Goal: Task Accomplishment & Management: Manage account settings

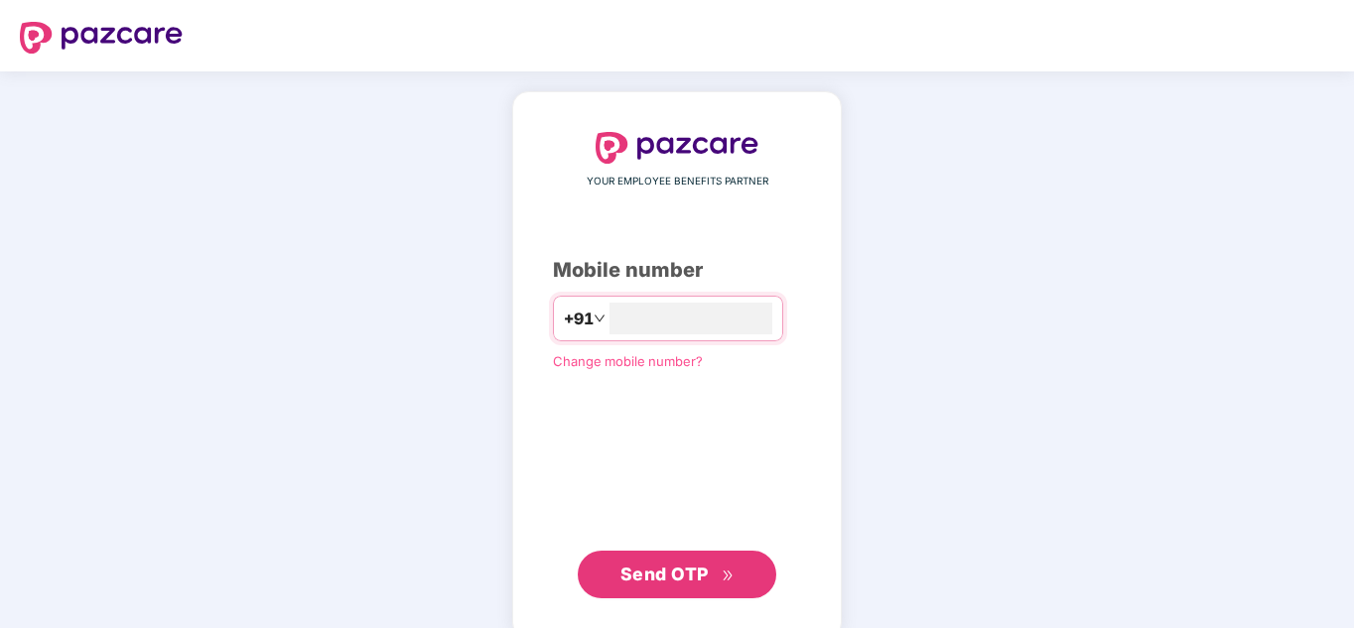
type input "**********"
click at [663, 576] on span "Send OTP" at bounding box center [665, 574] width 88 height 21
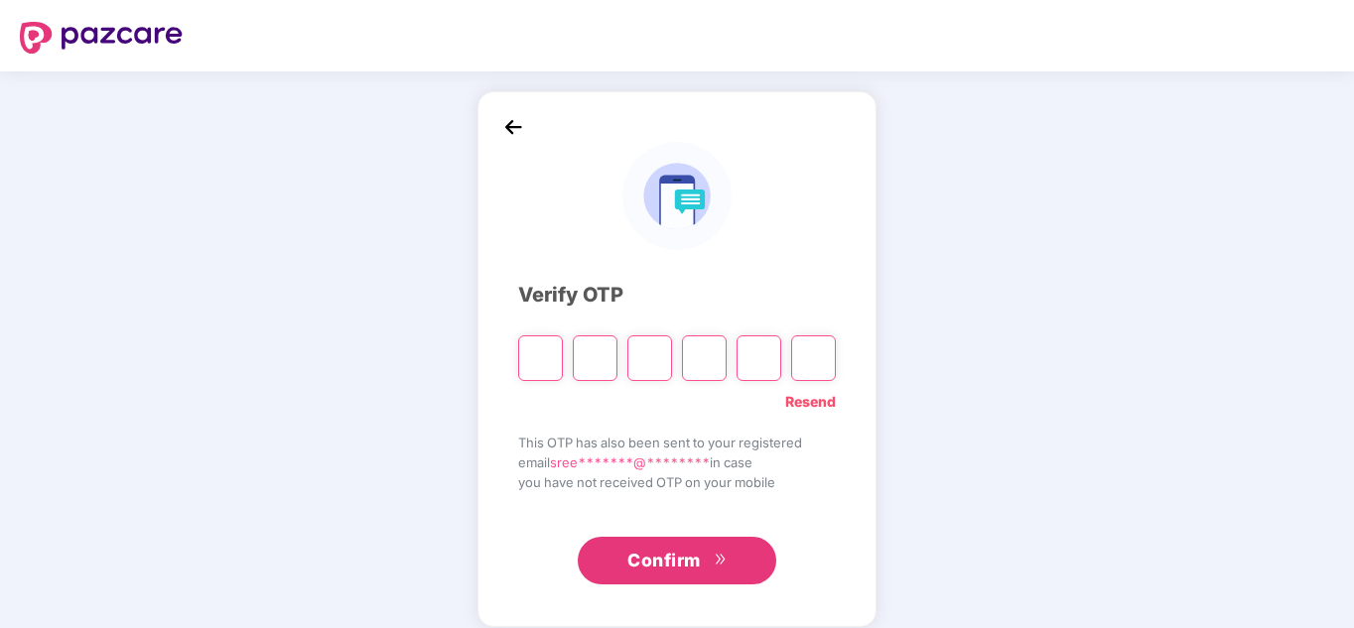
type input "*"
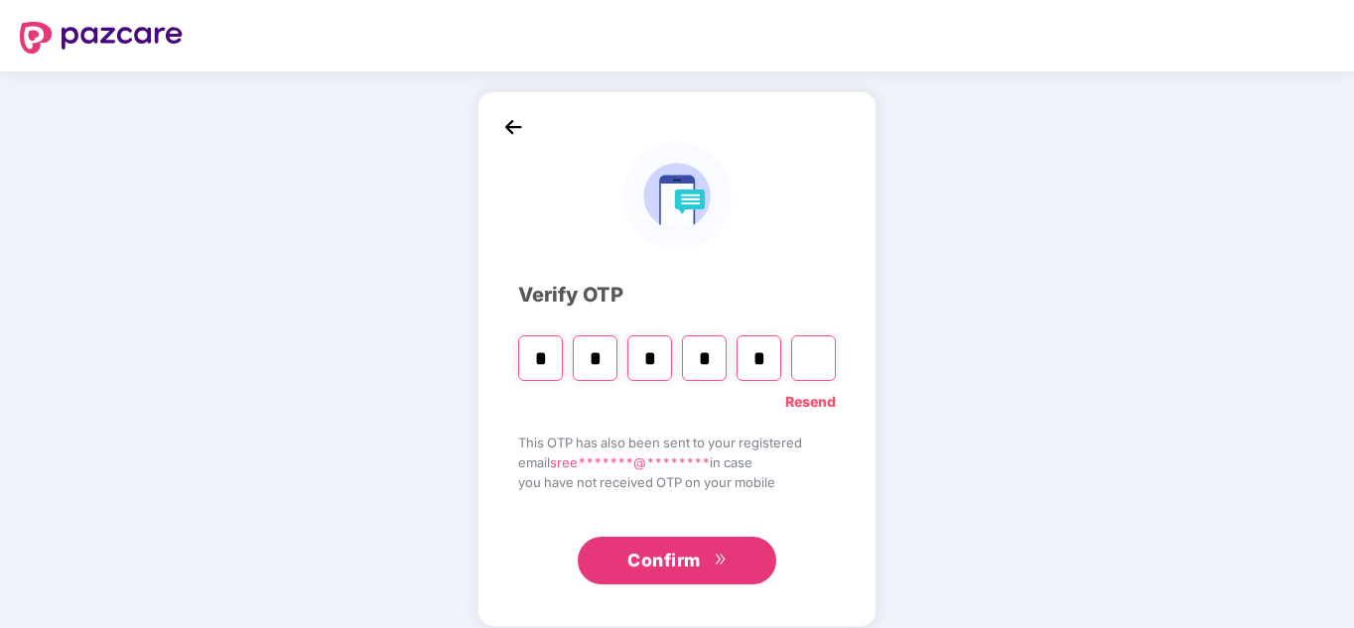
type input "*"
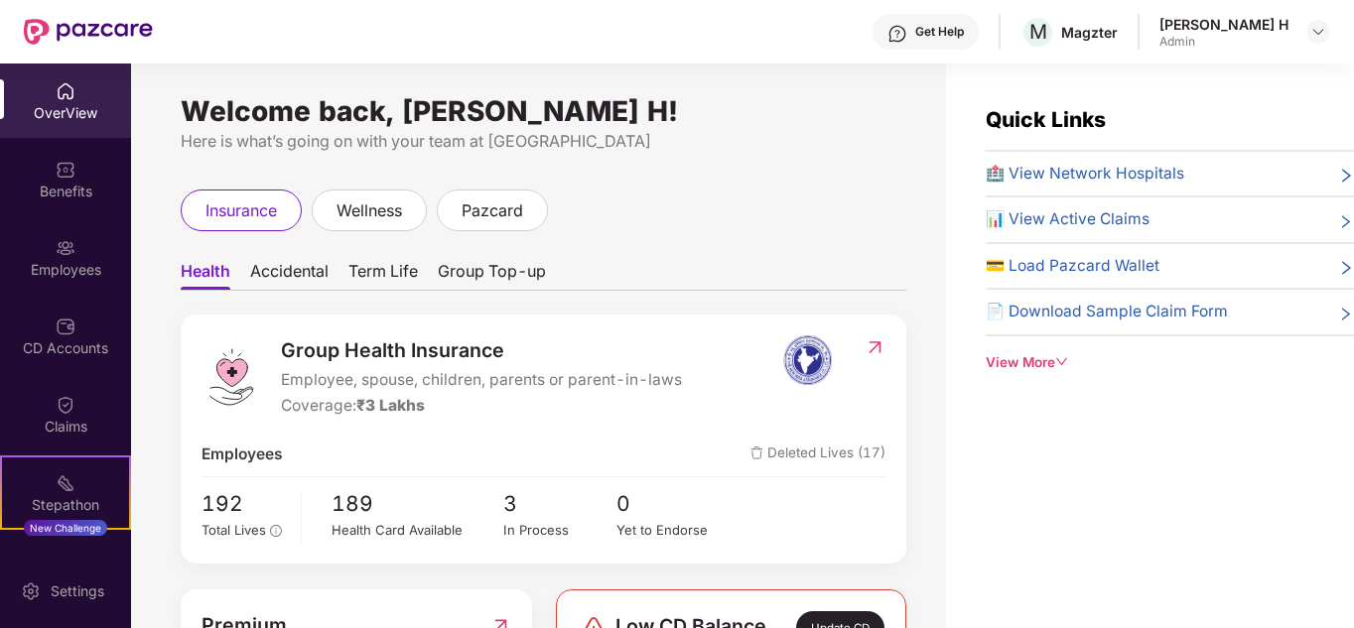
click at [816, 128] on div "Welcome back, [PERSON_NAME] H! Here is what’s going on with your team at [GEOGR…" at bounding box center [544, 128] width 726 height 51
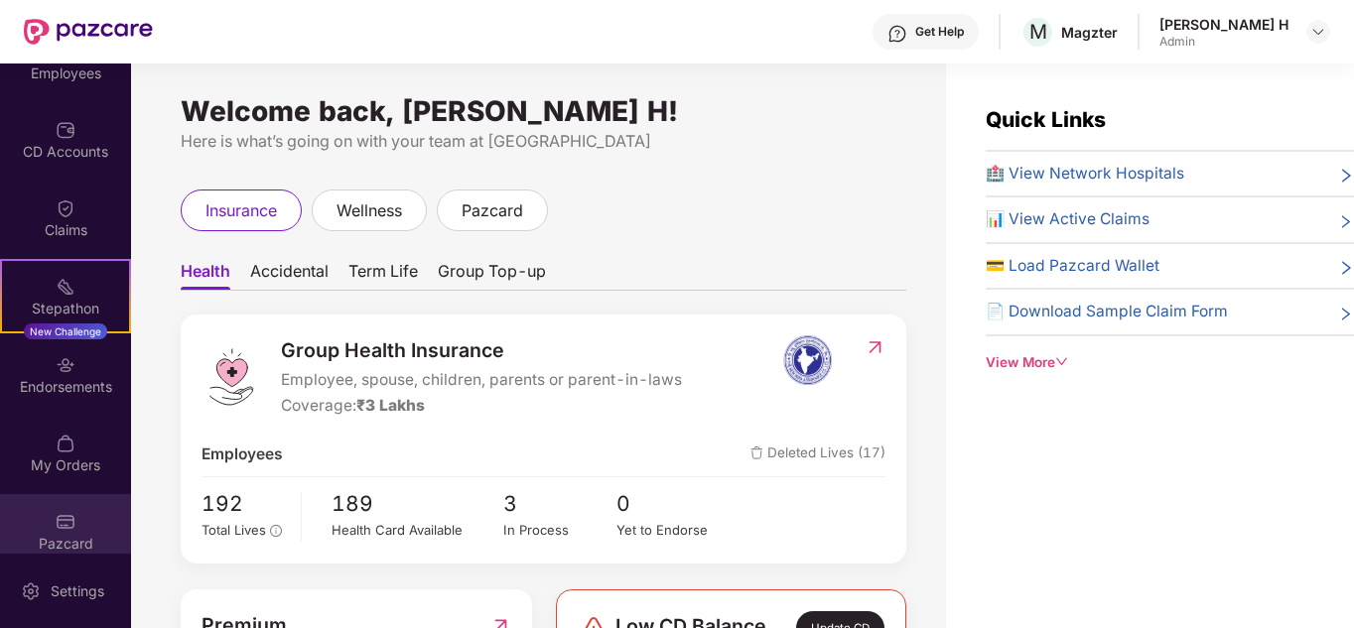
scroll to position [199, 0]
click at [74, 517] on div "Pazcard" at bounding box center [65, 529] width 131 height 74
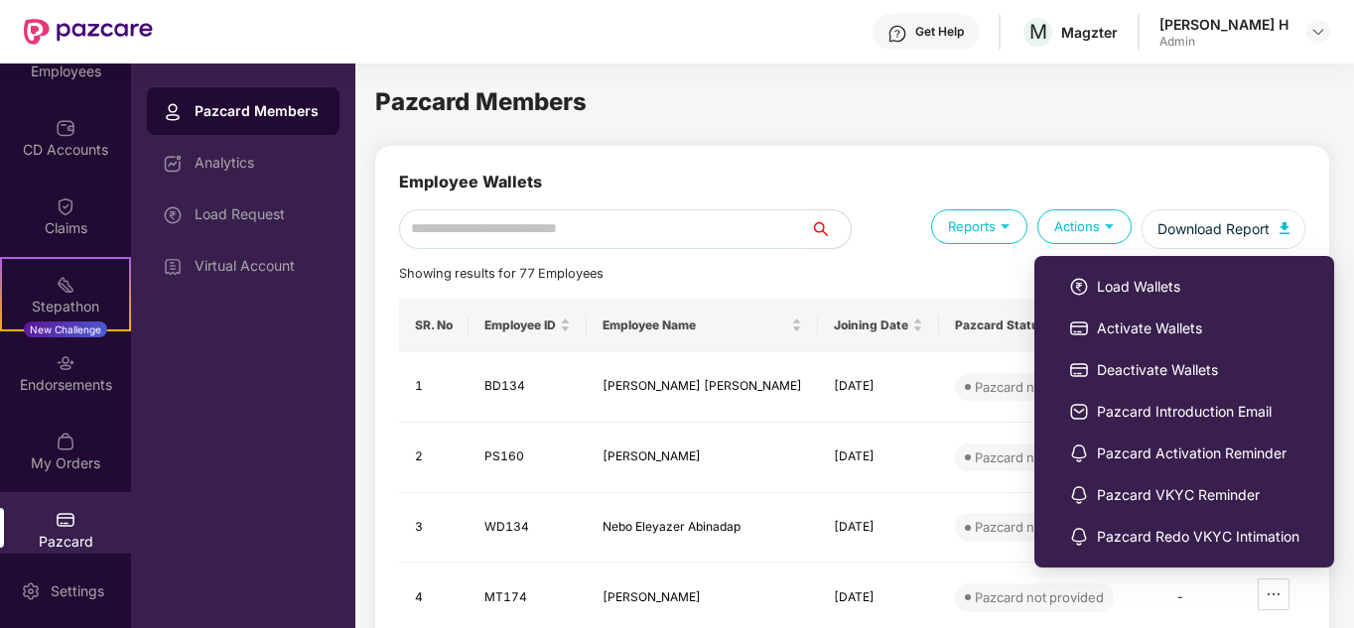
click at [1085, 216] on div "Actions" at bounding box center [1084, 226] width 94 height 35
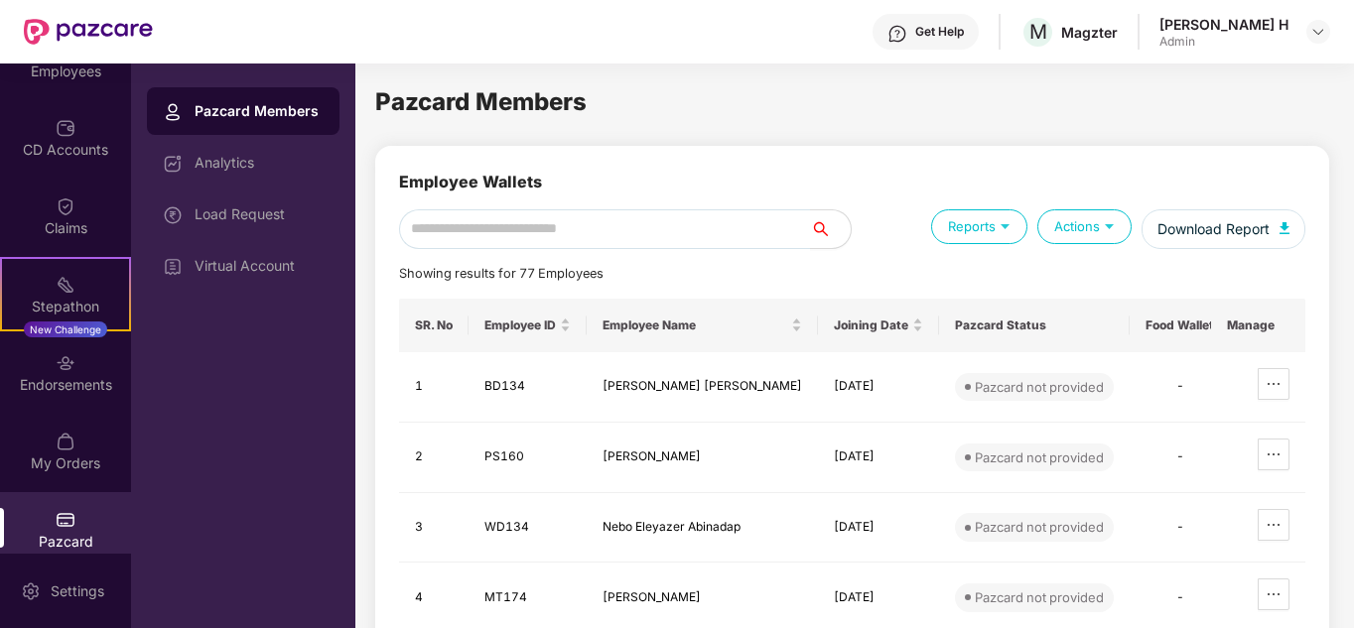
click at [1085, 216] on div "Actions" at bounding box center [1084, 226] width 94 height 35
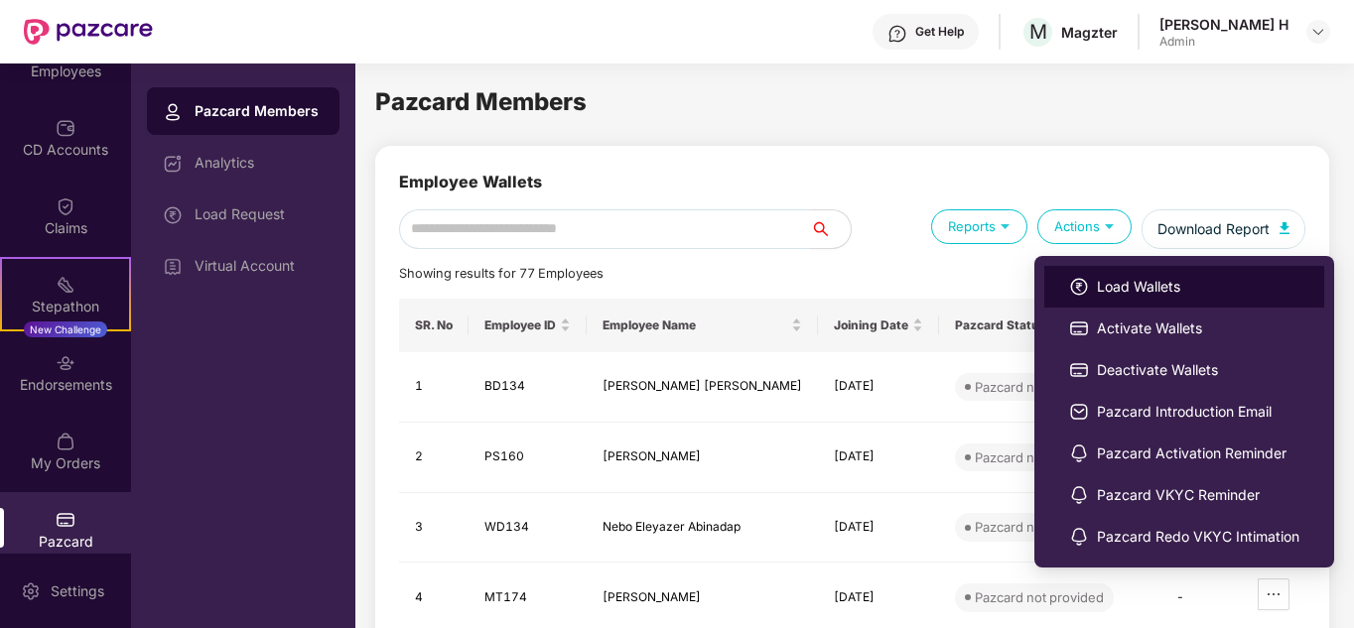
click at [1219, 293] on span "Load Wallets" at bounding box center [1198, 287] width 203 height 22
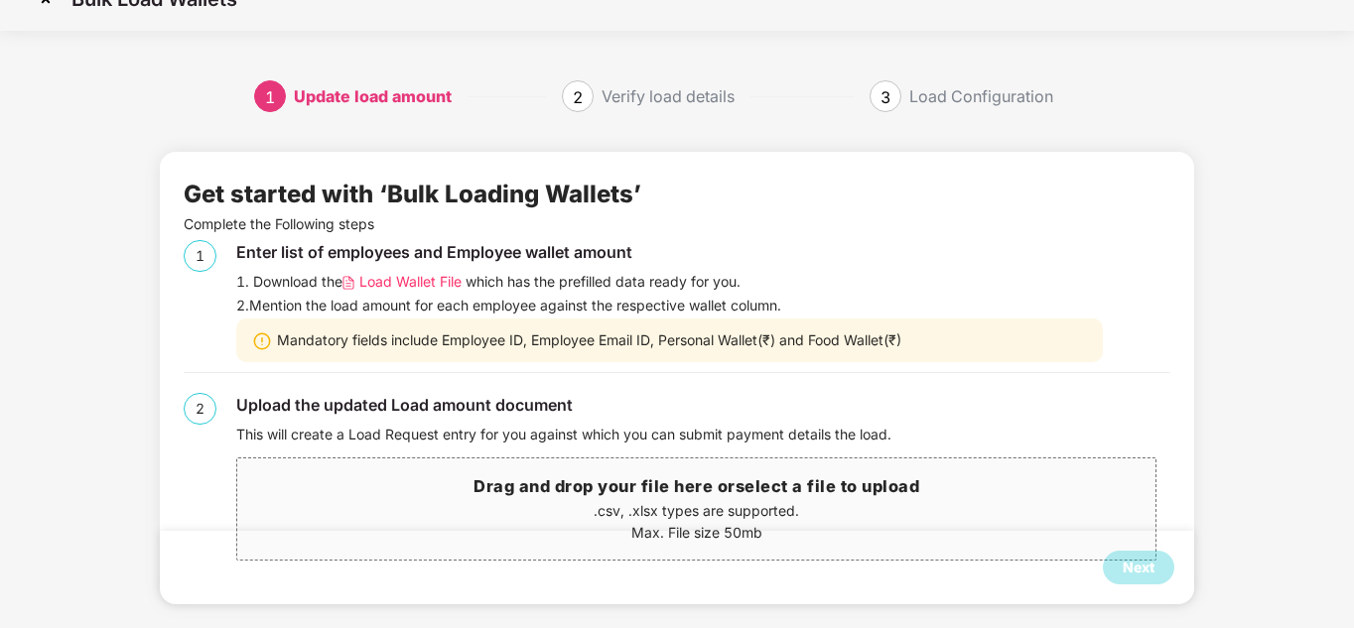
scroll to position [49, 0]
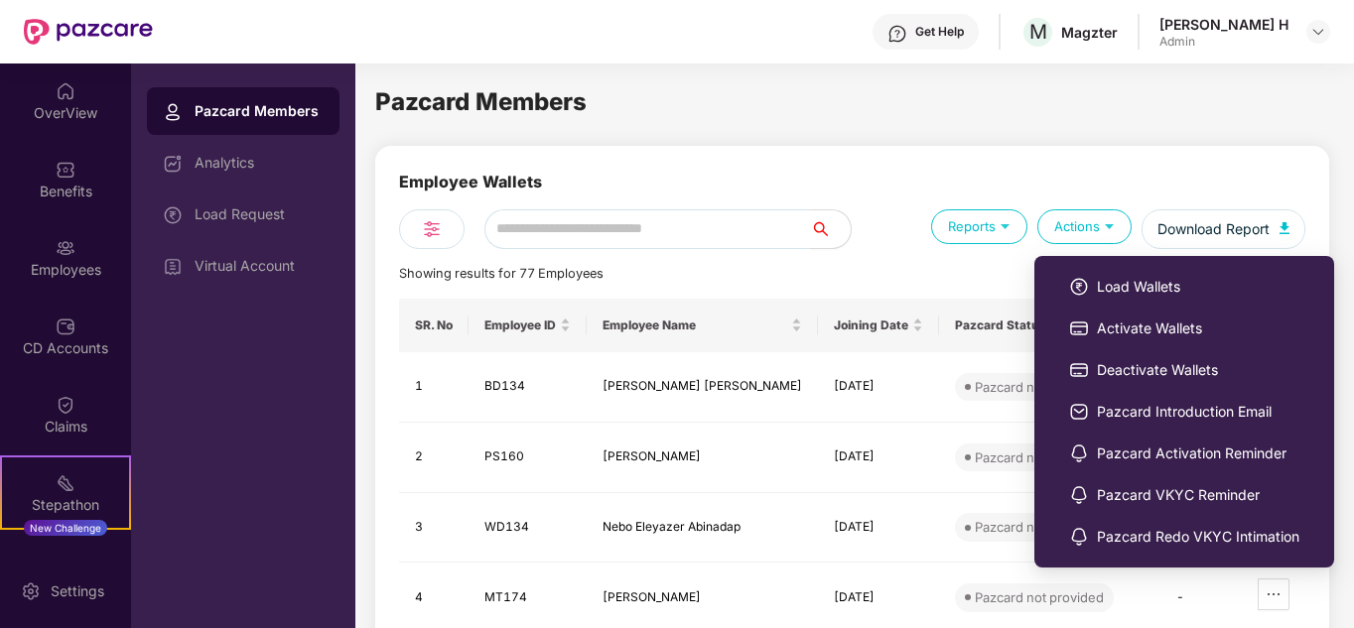
click at [1108, 229] on img at bounding box center [1109, 225] width 19 height 19
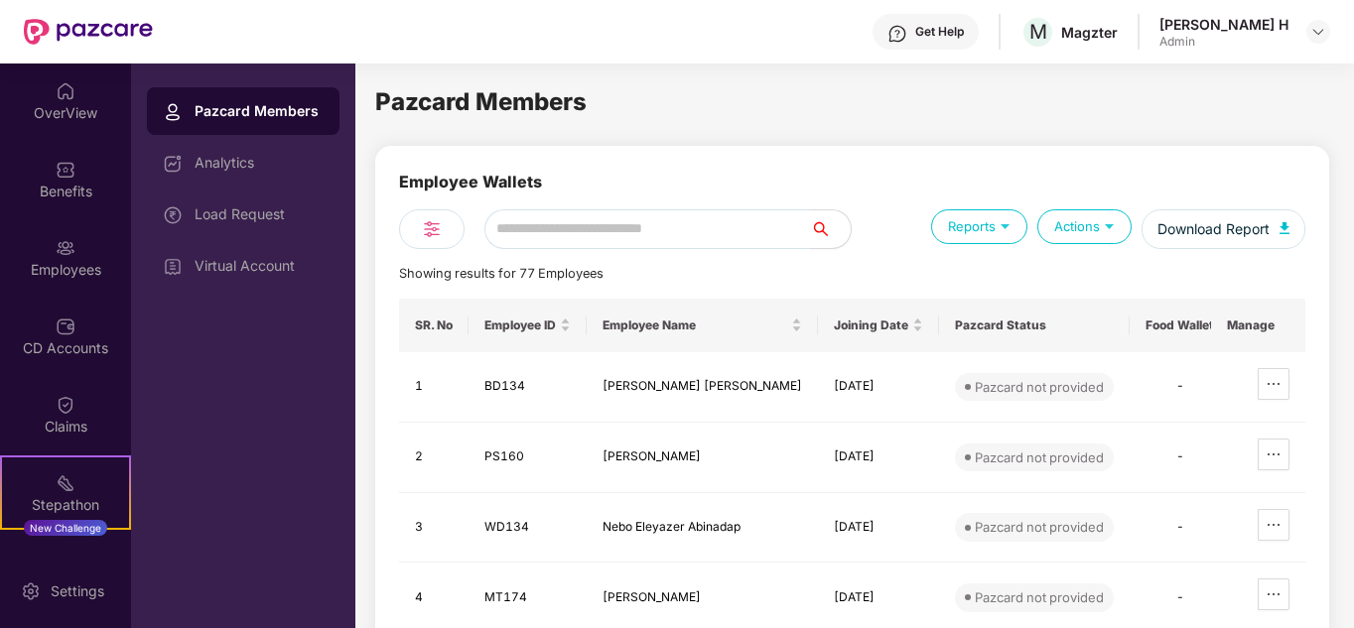
click at [1108, 229] on img at bounding box center [1109, 225] width 19 height 19
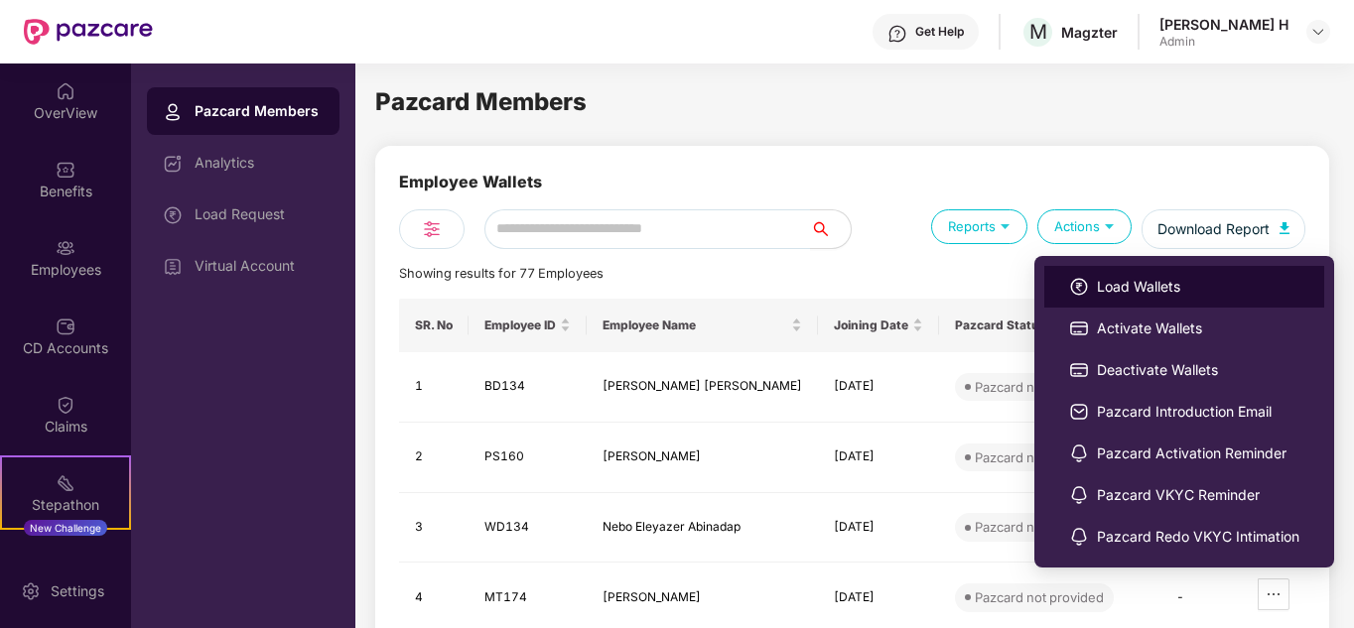
click at [1133, 281] on span "Load Wallets" at bounding box center [1198, 287] width 203 height 22
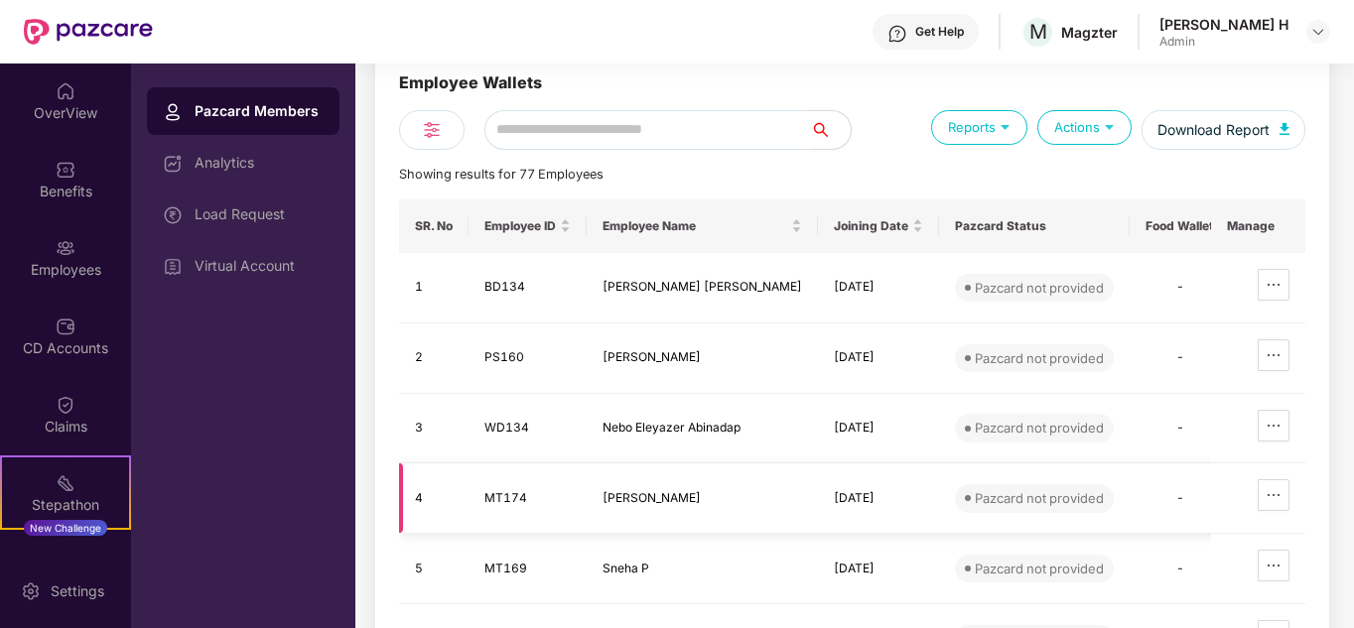
scroll to position [84, 0]
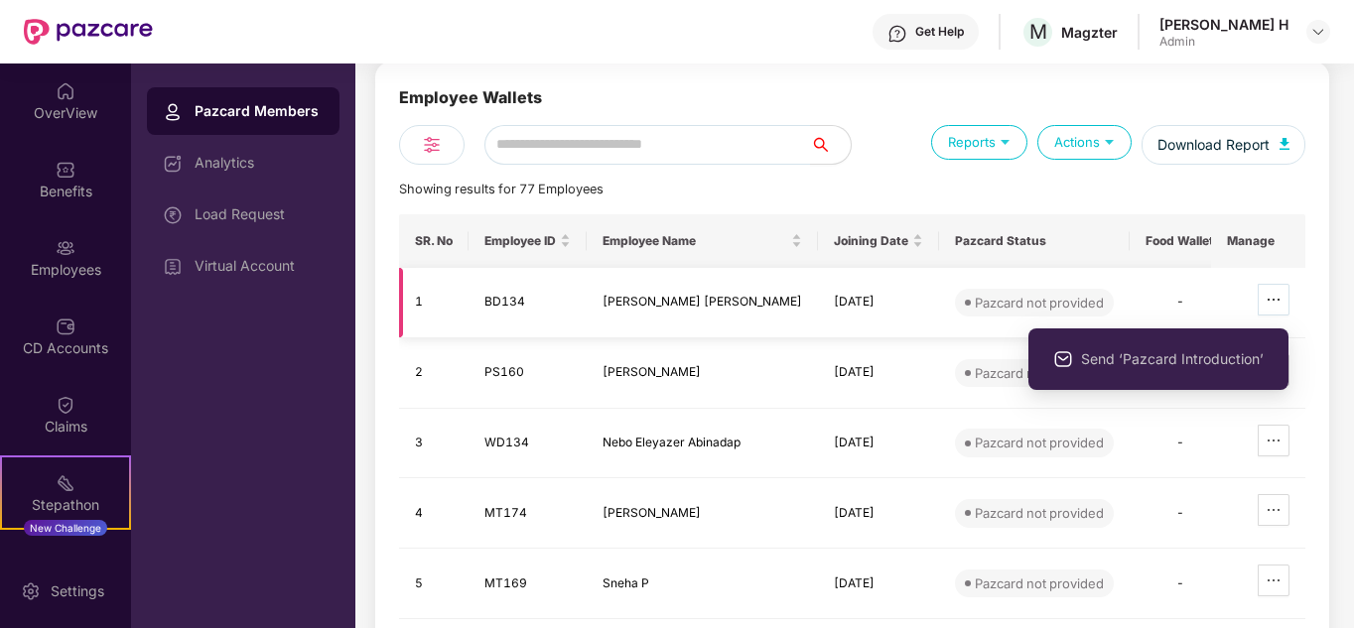
click at [1277, 300] on icon "ellipsis" at bounding box center [1274, 300] width 12 height 2
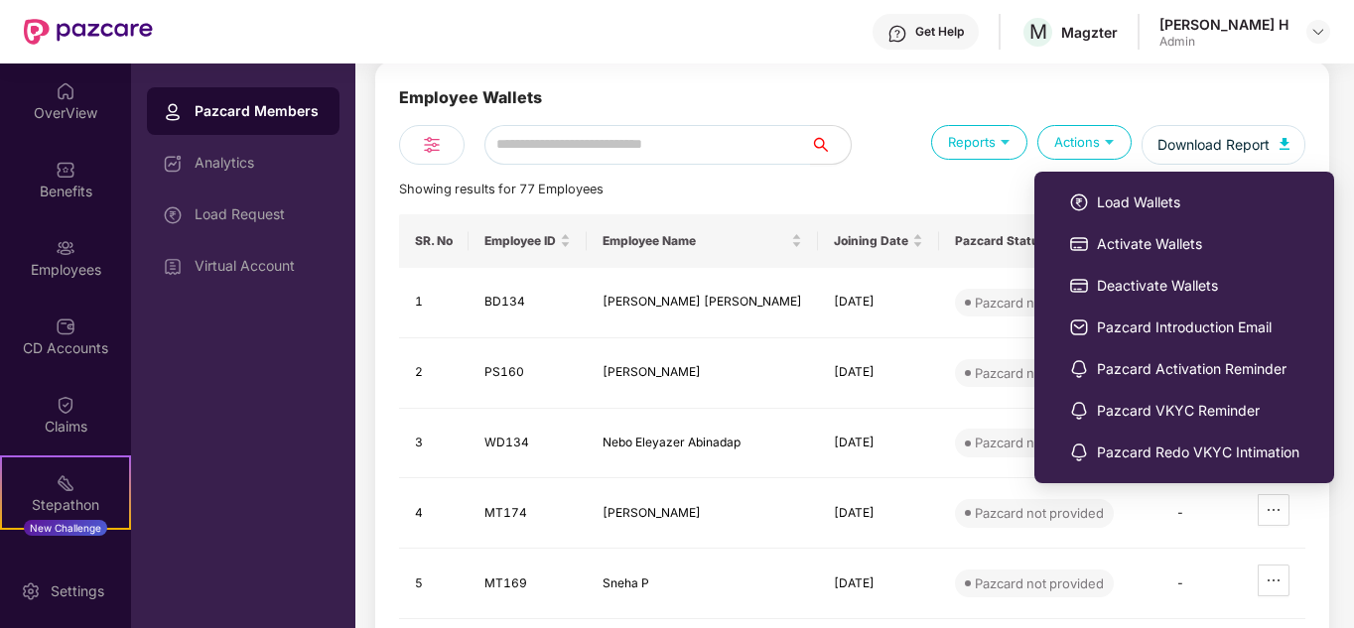
click at [1117, 138] on img at bounding box center [1109, 141] width 19 height 19
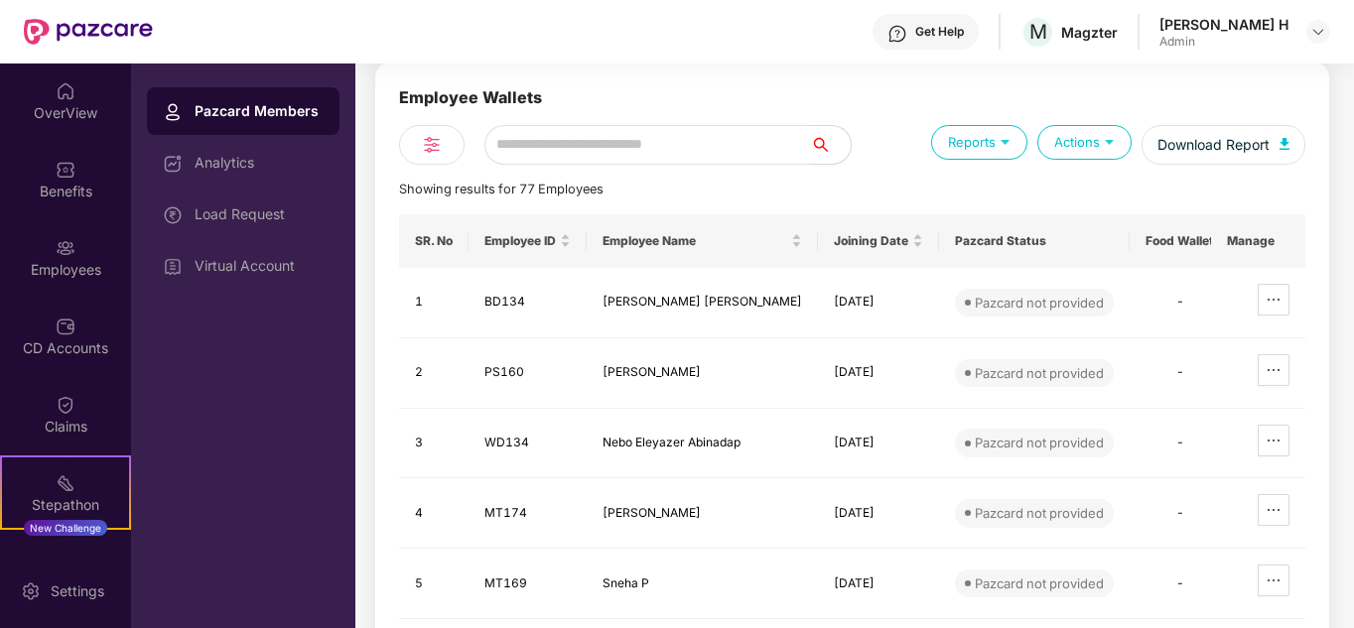
click at [1117, 138] on img at bounding box center [1109, 141] width 19 height 19
click at [208, 222] on div "Load Request" at bounding box center [243, 215] width 193 height 48
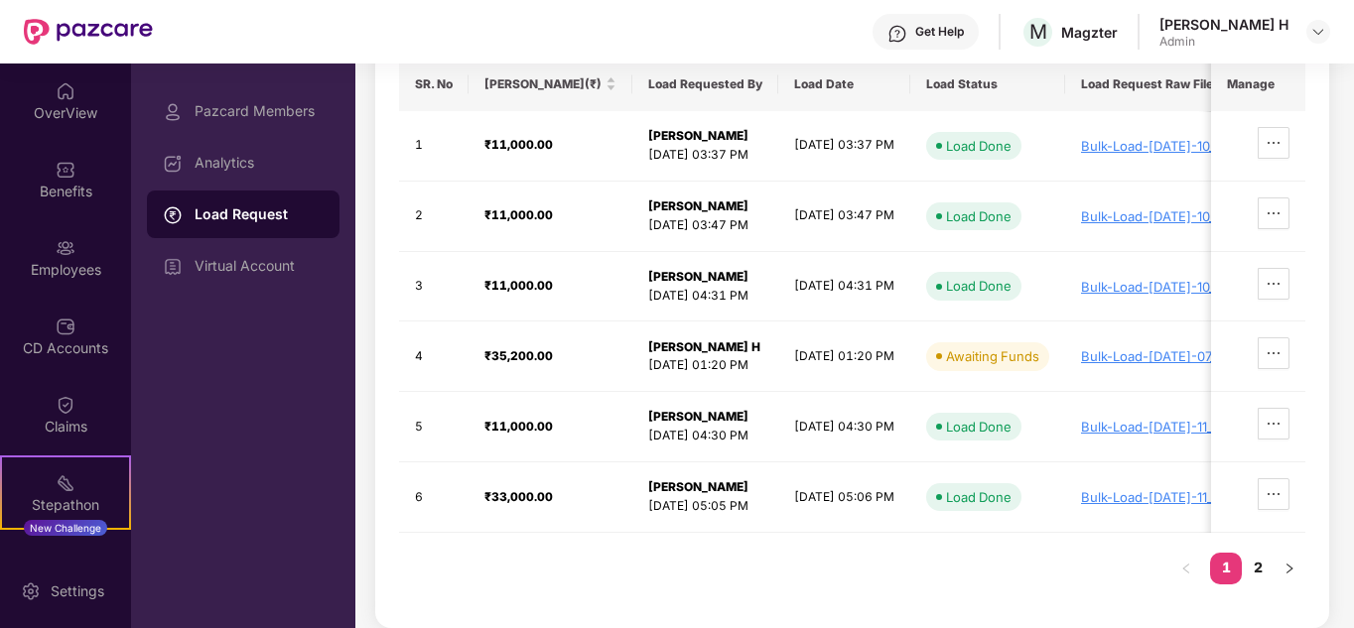
scroll to position [205, 0]
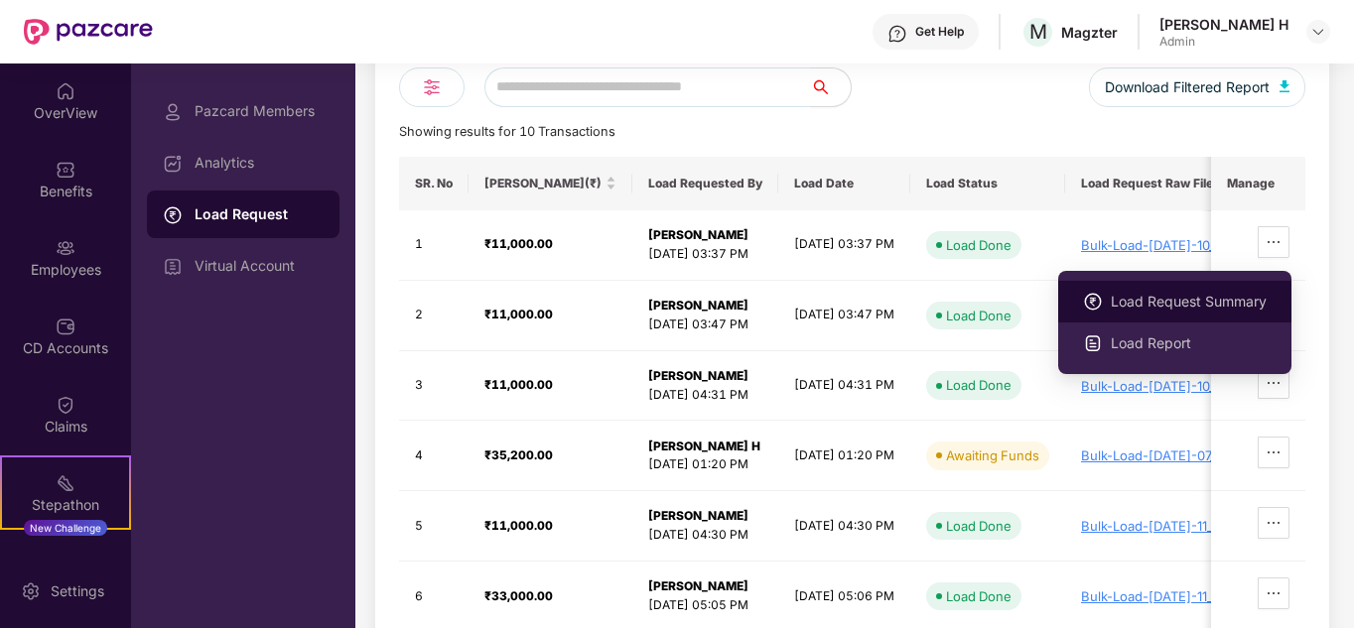
click at [1172, 306] on span "Load Request Summary" at bounding box center [1189, 302] width 156 height 22
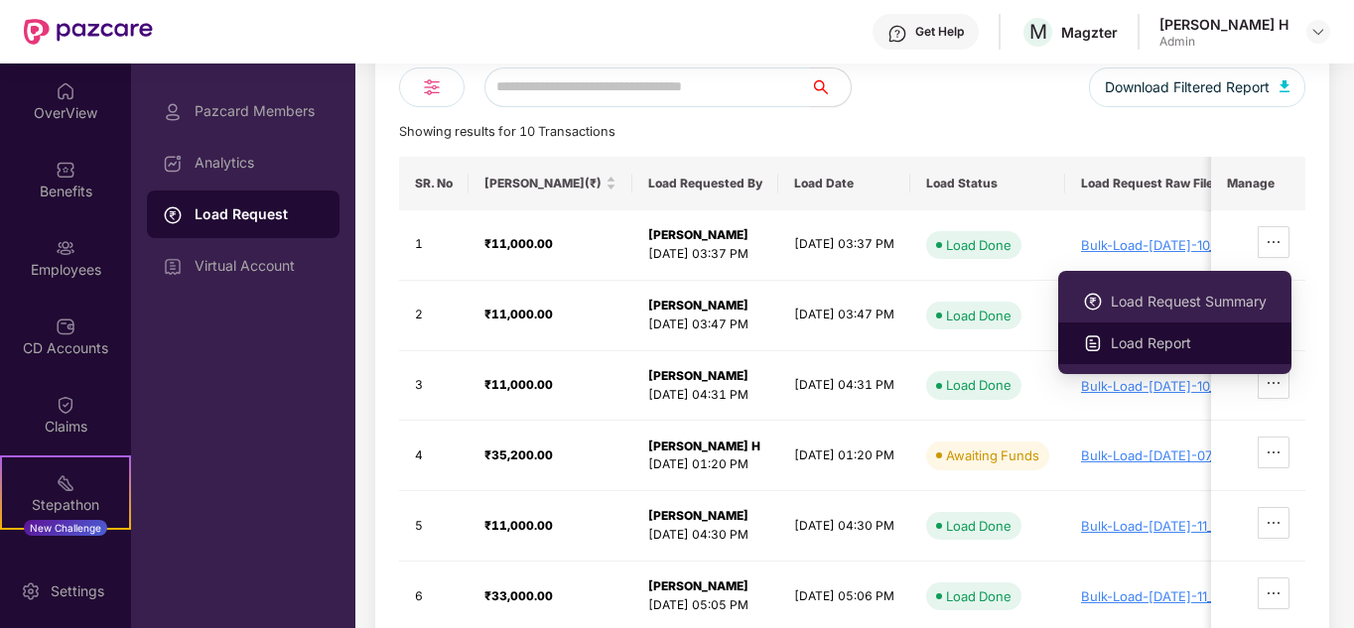
click at [1191, 338] on span "Load Report" at bounding box center [1189, 344] width 156 height 22
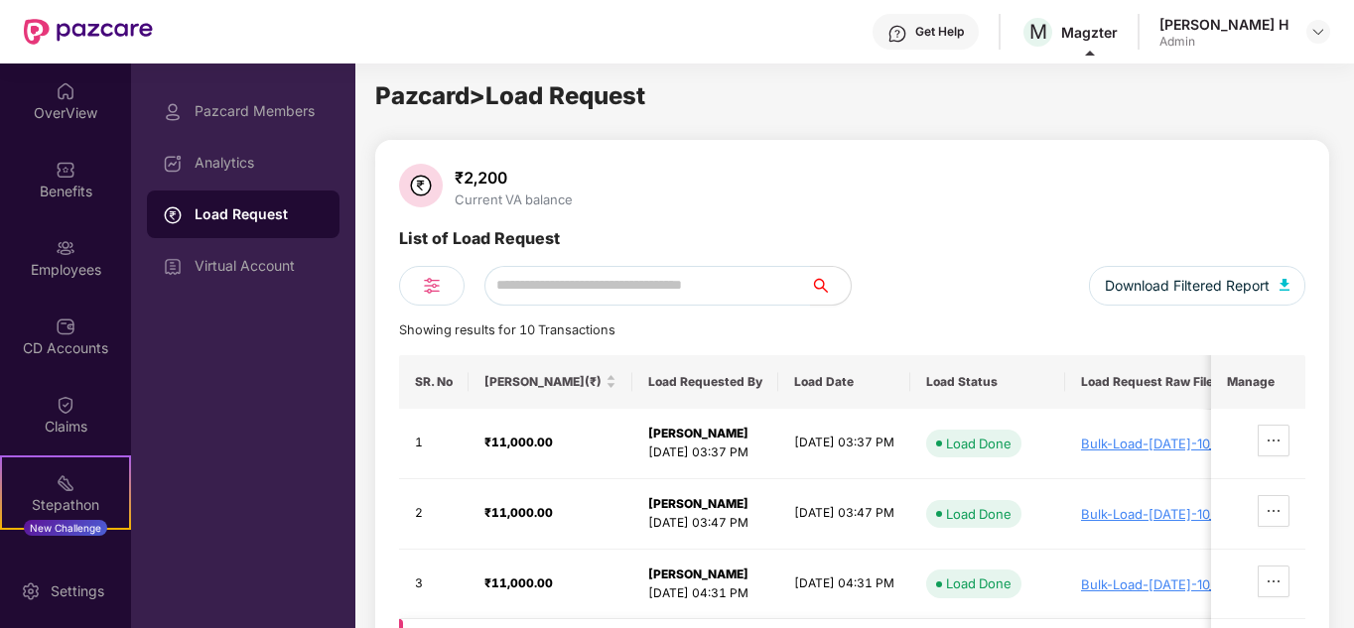
scroll to position [0, 0]
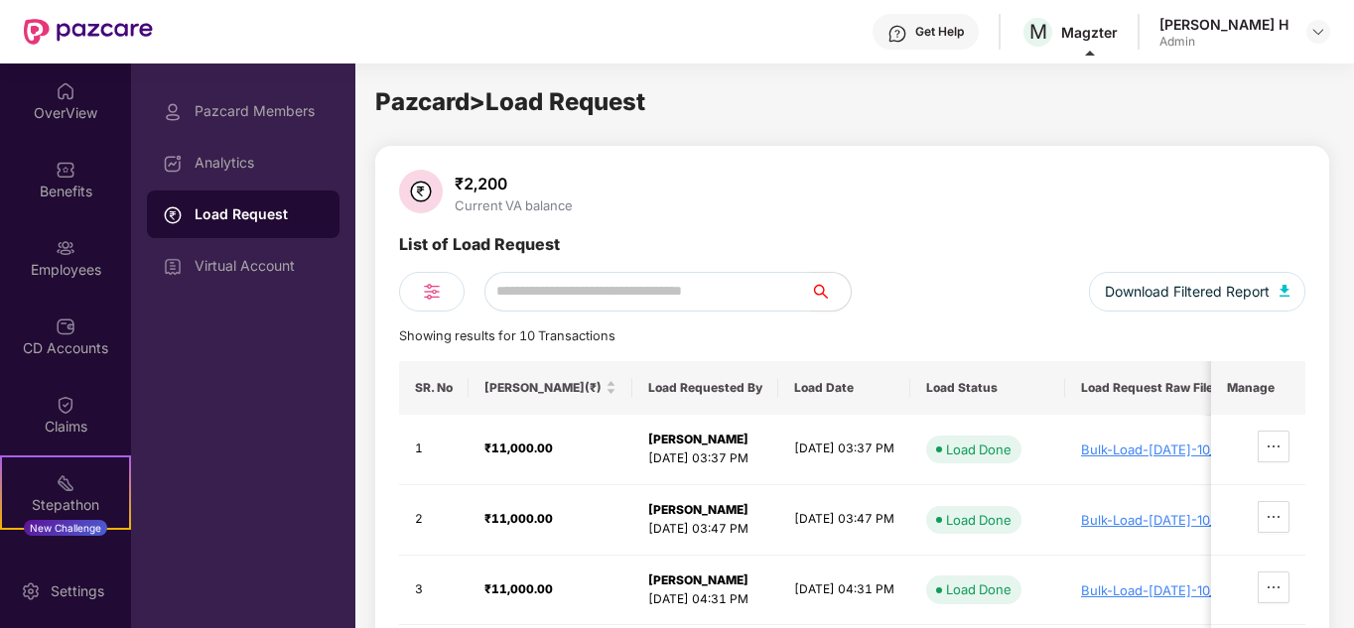
click at [983, 311] on div "Download Filtered Report" at bounding box center [1080, 292] width 454 height 40
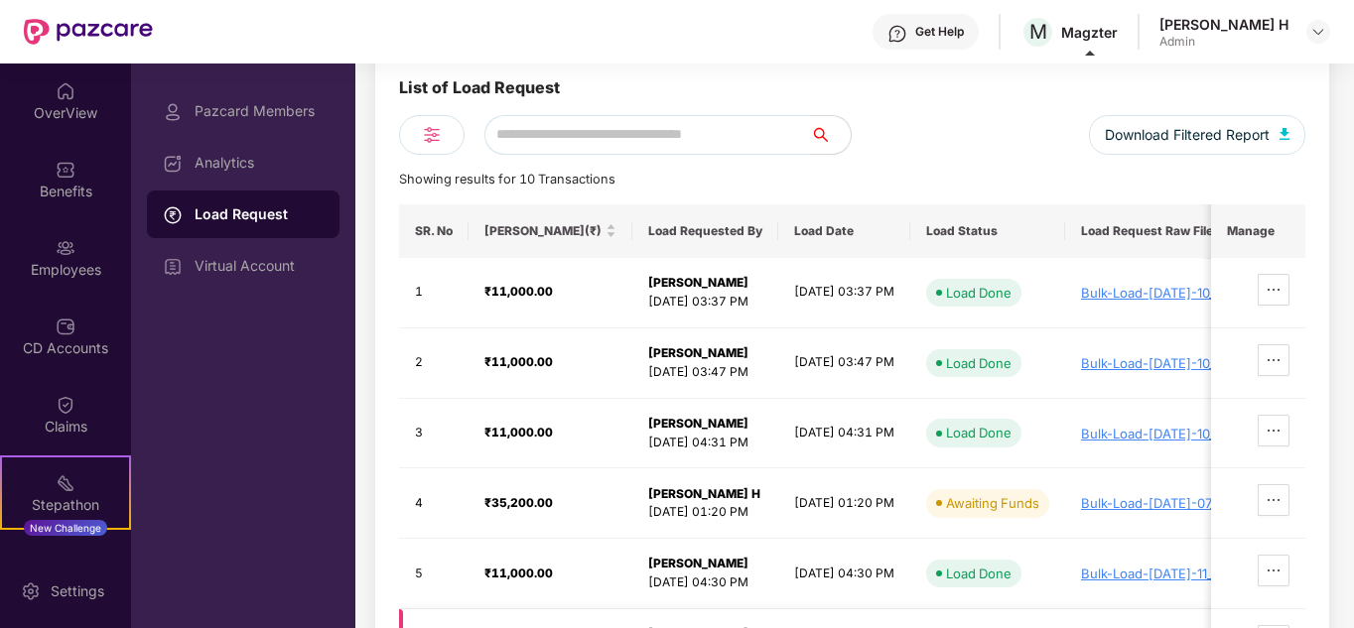
scroll to position [304, 0]
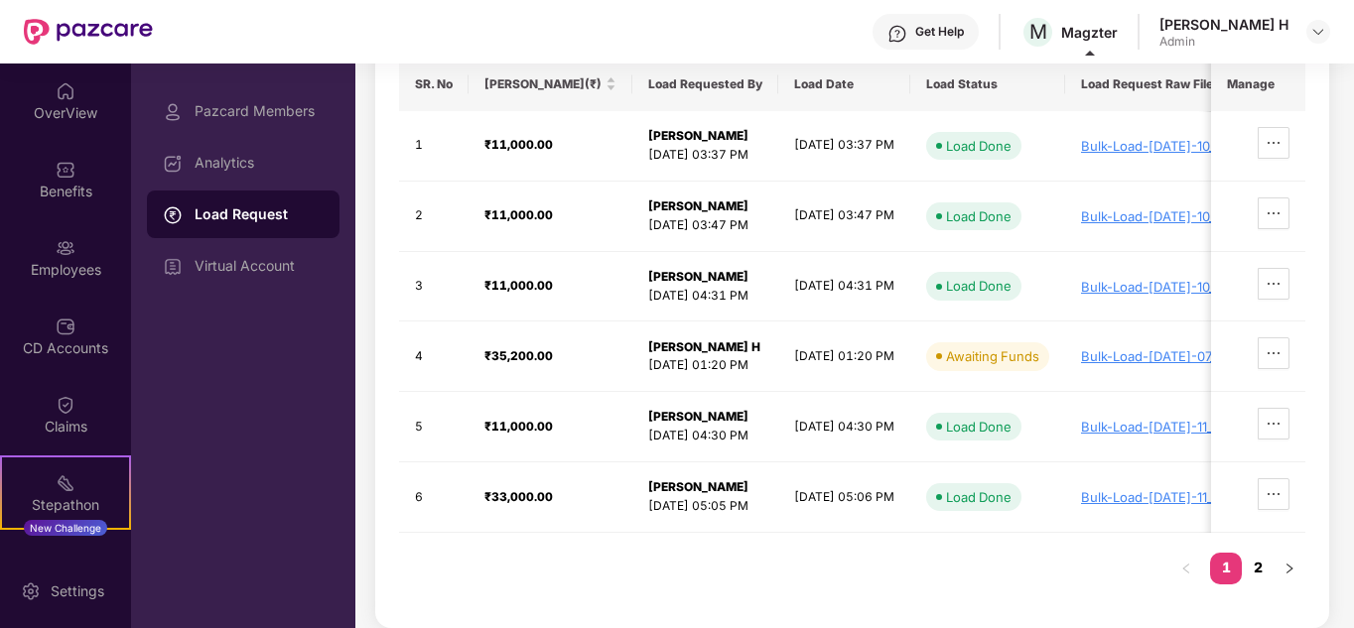
click at [1268, 568] on link "2" at bounding box center [1258, 568] width 32 height 30
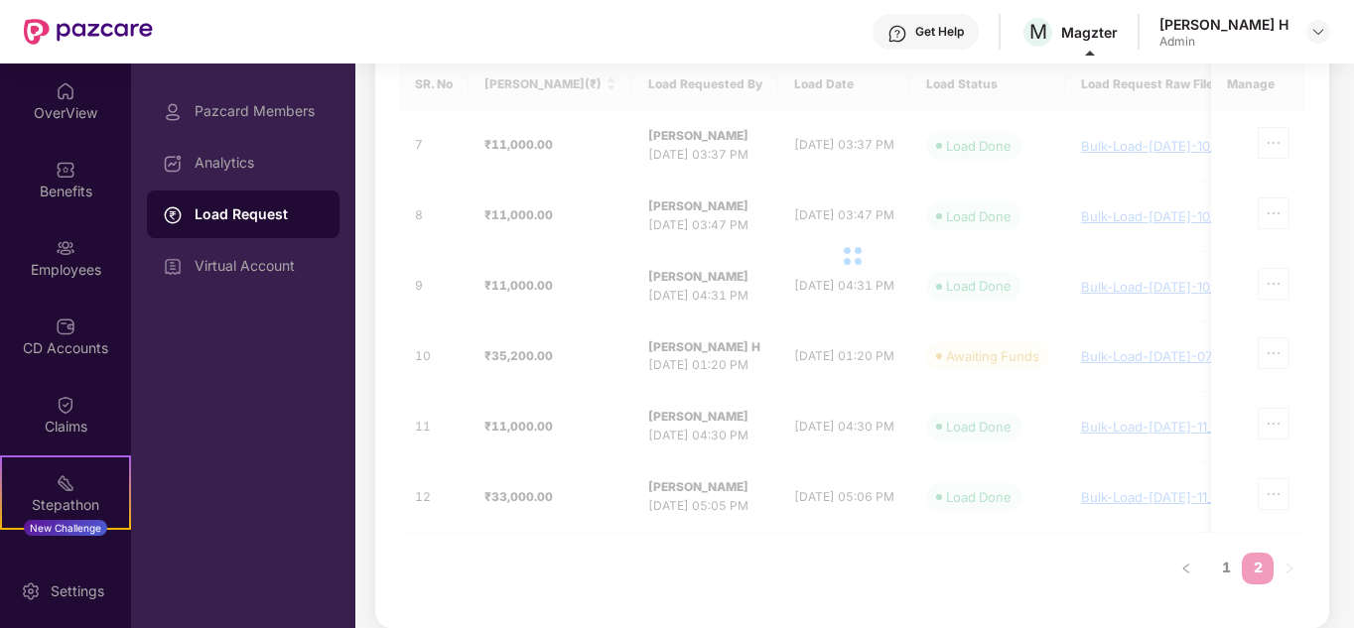
scroll to position [163, 0]
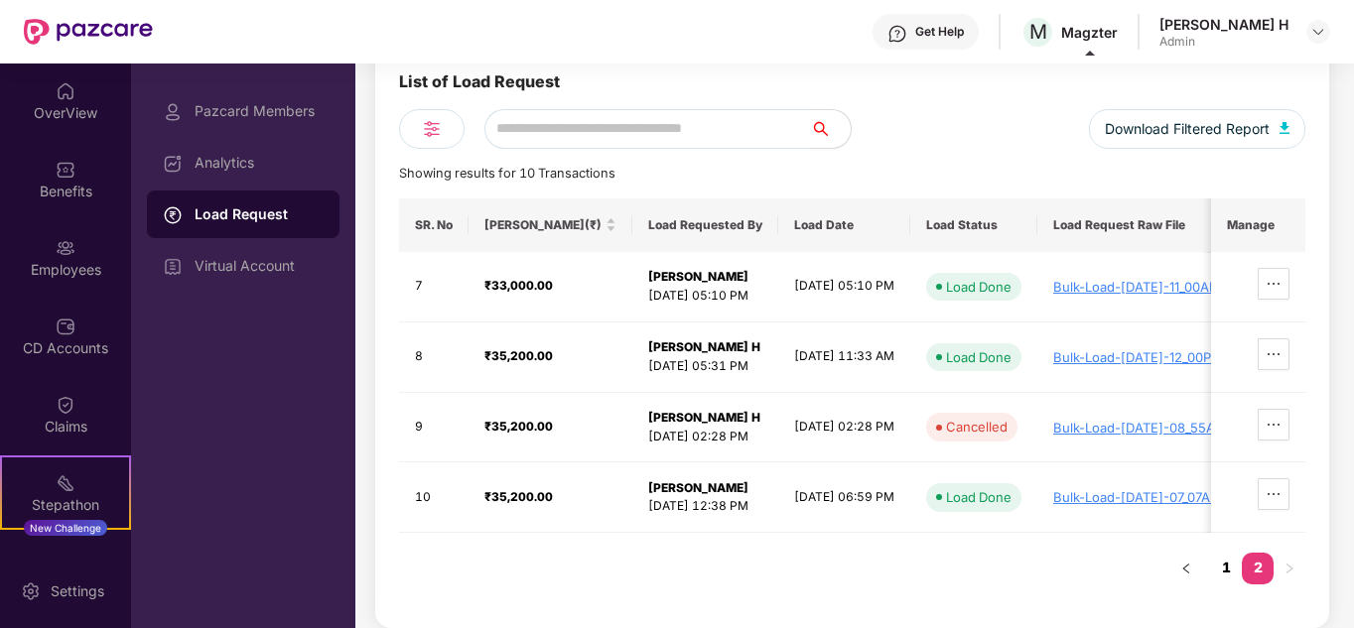
click at [1225, 574] on link "1" at bounding box center [1226, 568] width 32 height 30
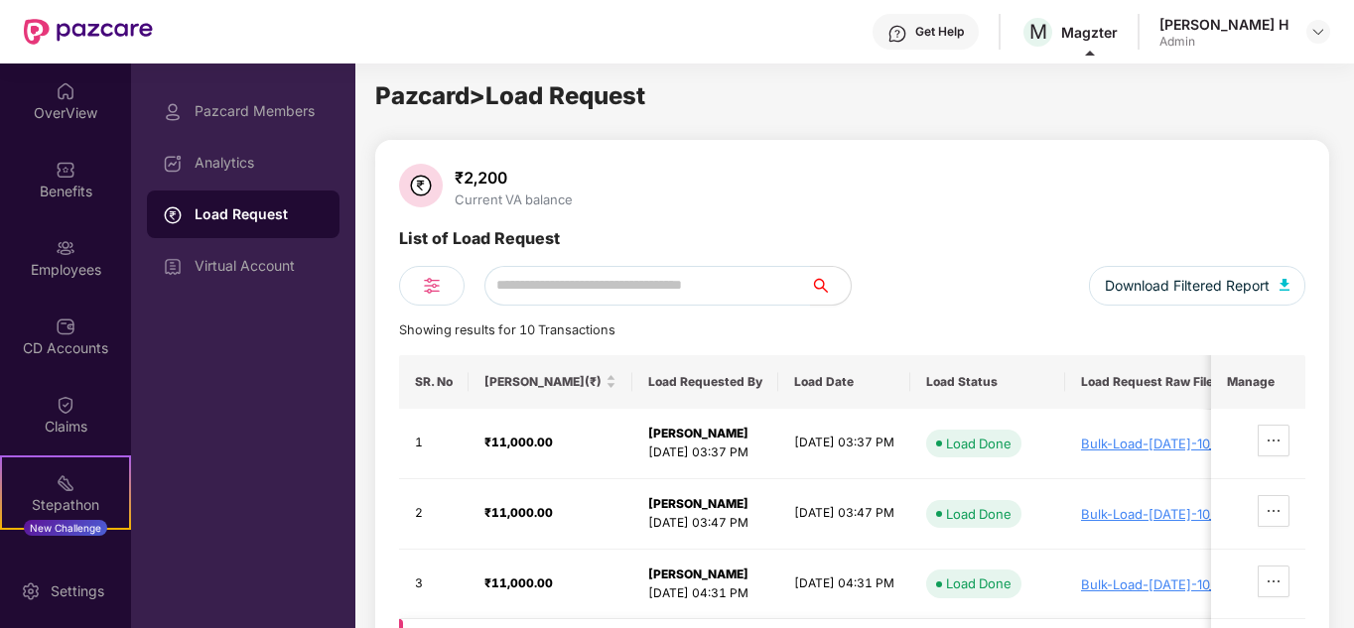
scroll to position [205, 0]
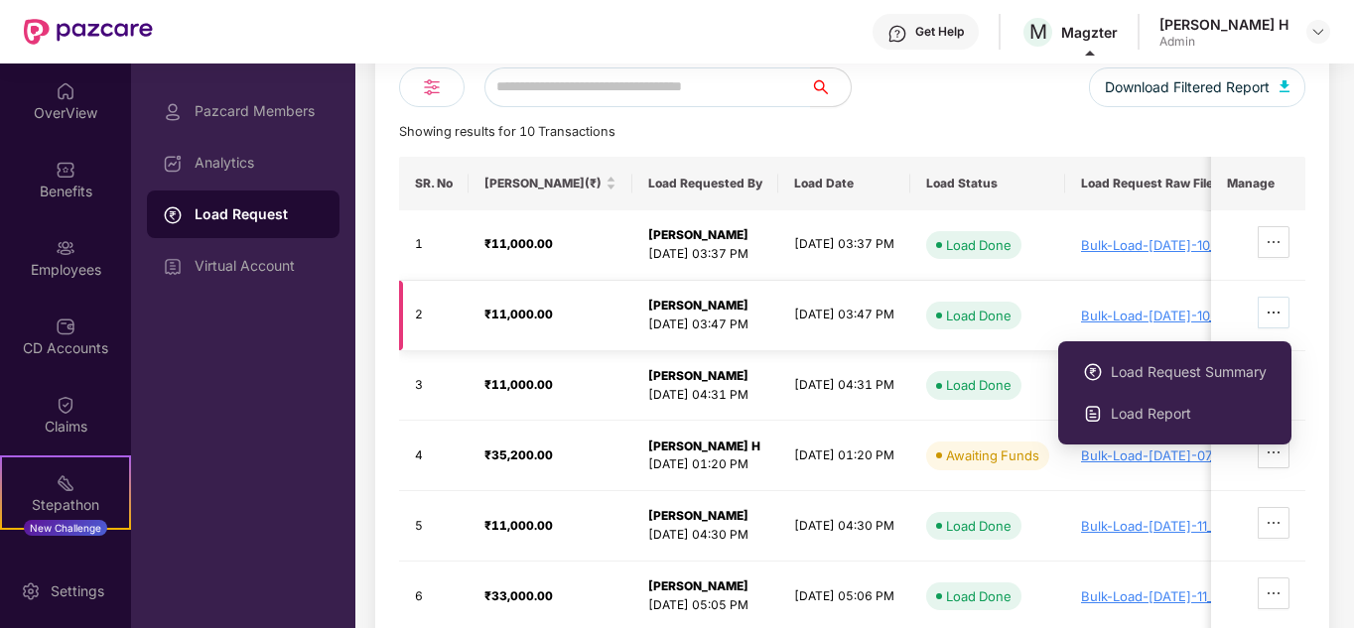
click at [1285, 318] on span "ellipsis" at bounding box center [1274, 313] width 30 height 16
click at [1171, 380] on span "Load Request Summary" at bounding box center [1189, 372] width 156 height 22
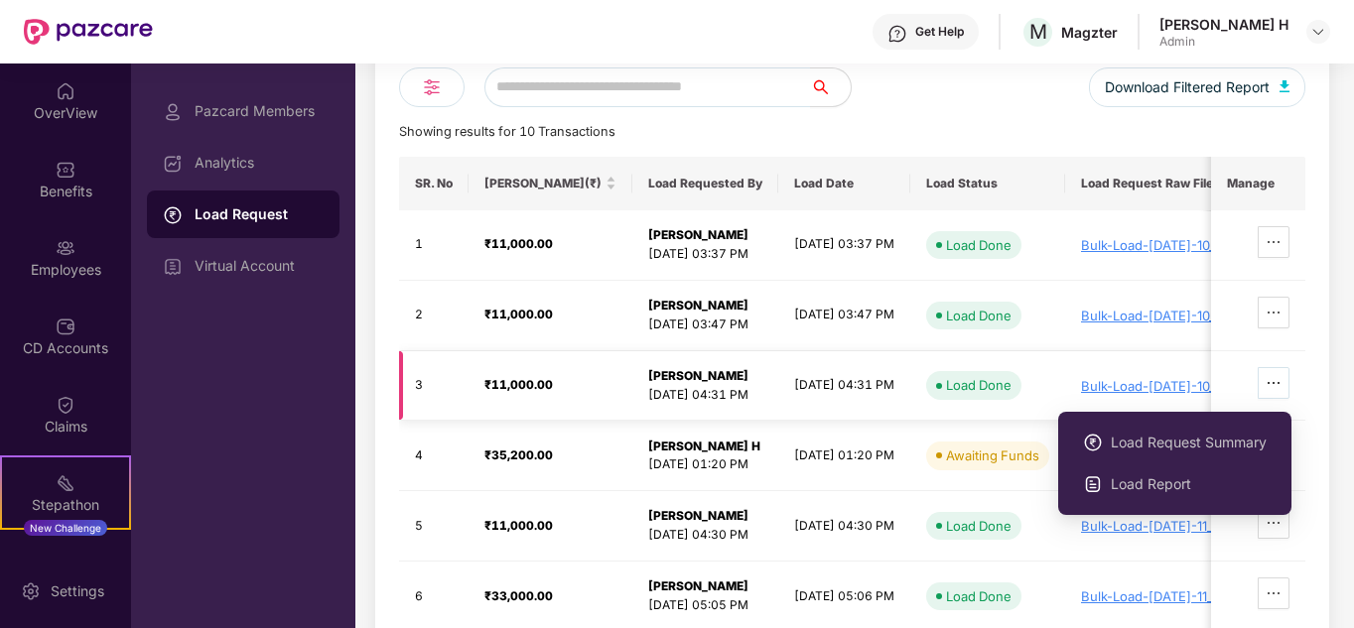
click at [1286, 383] on span "ellipsis" at bounding box center [1274, 383] width 30 height 16
click at [1174, 440] on span "Load Request Summary" at bounding box center [1189, 443] width 156 height 22
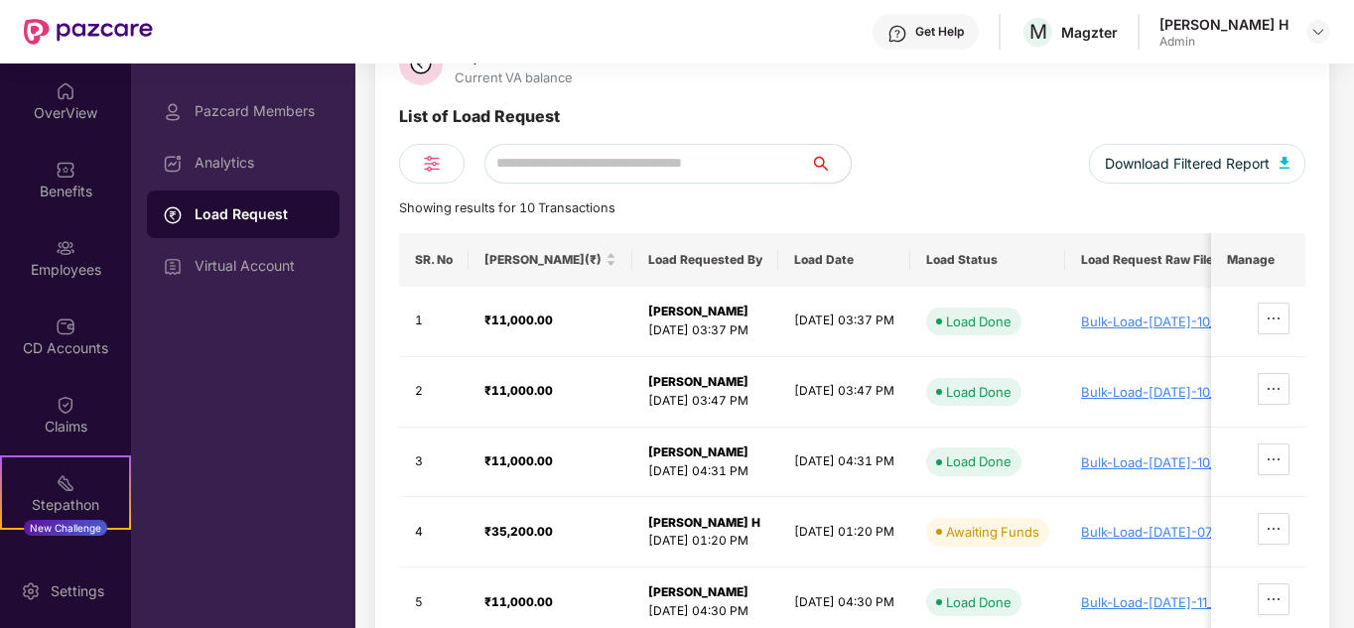
scroll to position [298, 0]
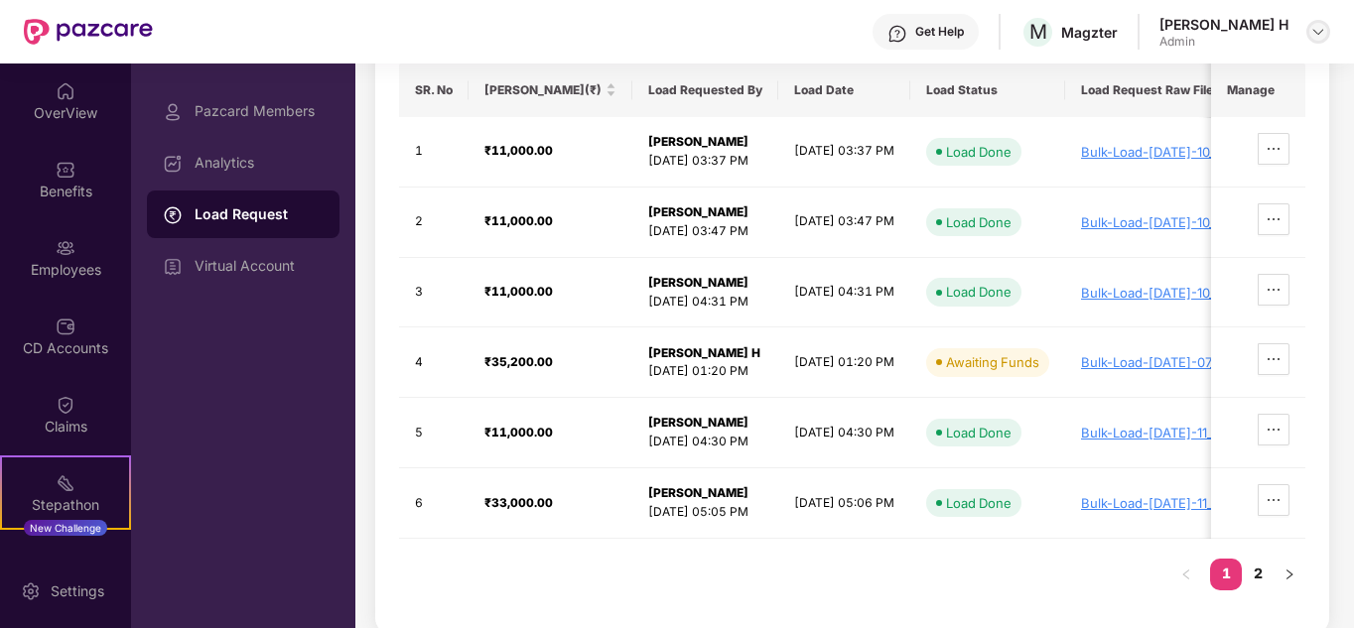
click at [1315, 25] on img at bounding box center [1319, 32] width 16 height 16
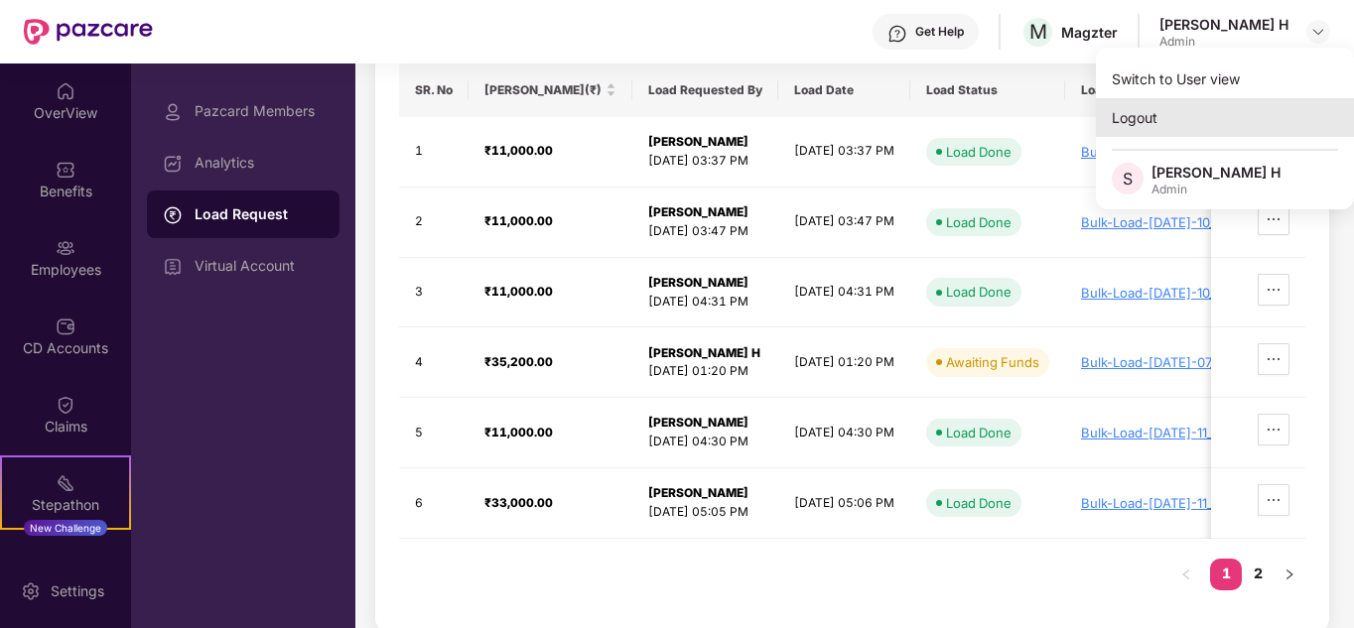
click at [1142, 120] on div "Logout" at bounding box center [1225, 117] width 258 height 39
